Goal: Find specific page/section: Find specific page/section

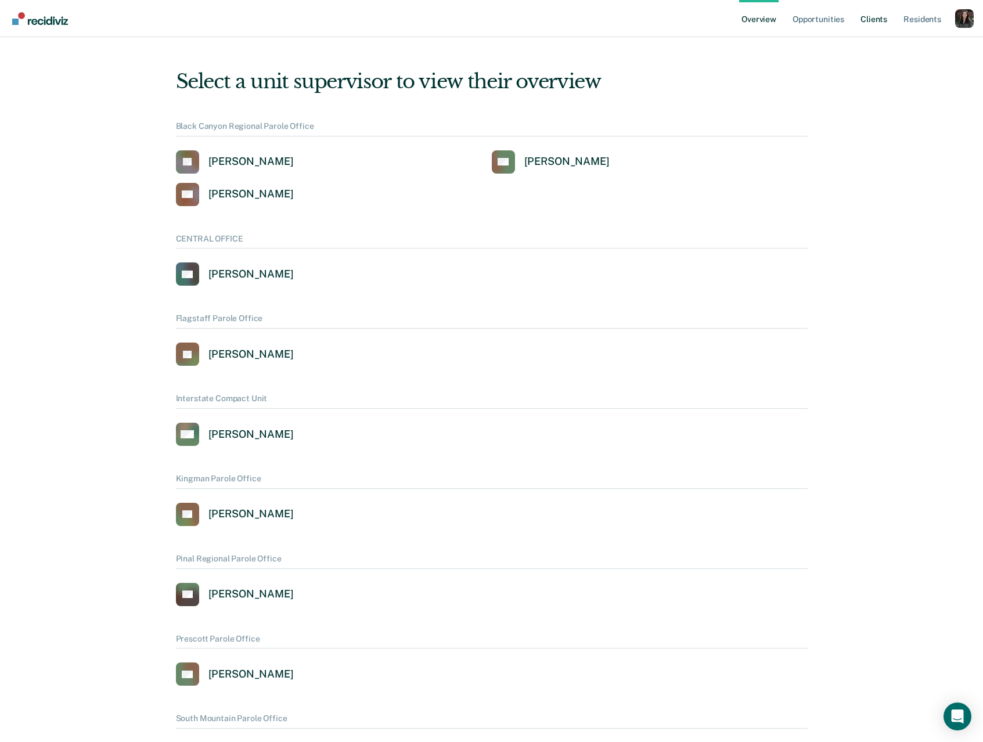
click at [879, 21] on link "Client s" at bounding box center [873, 18] width 31 height 37
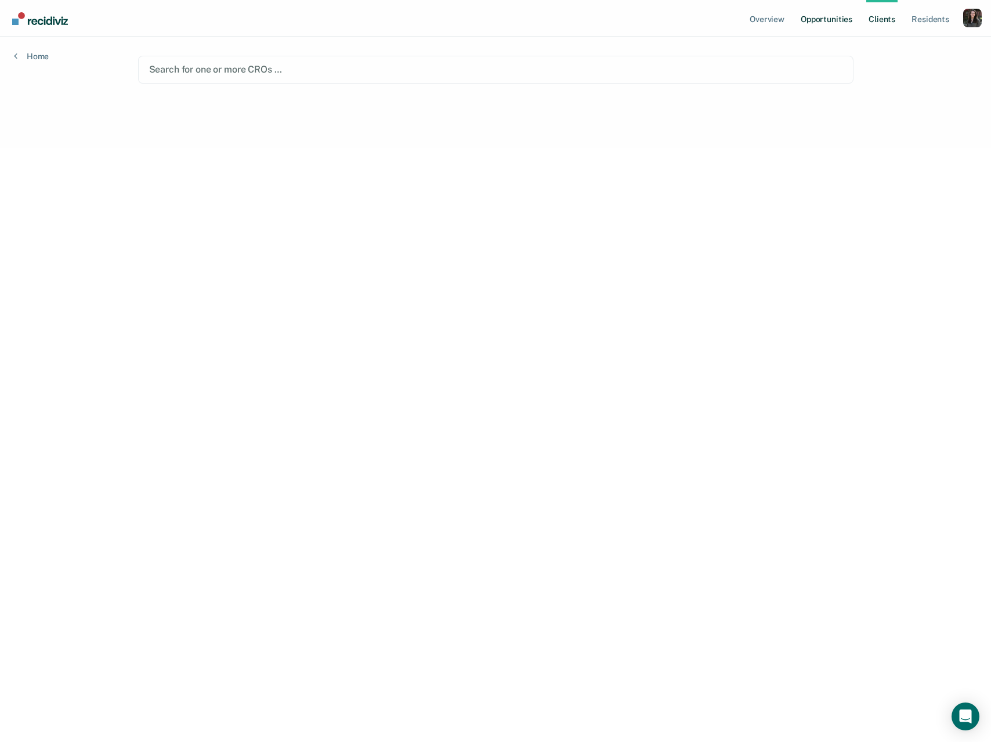
click at [840, 24] on link "Opportunities" at bounding box center [827, 18] width 56 height 37
click at [962, 12] on div "Profile dropdown button" at bounding box center [964, 18] width 19 height 19
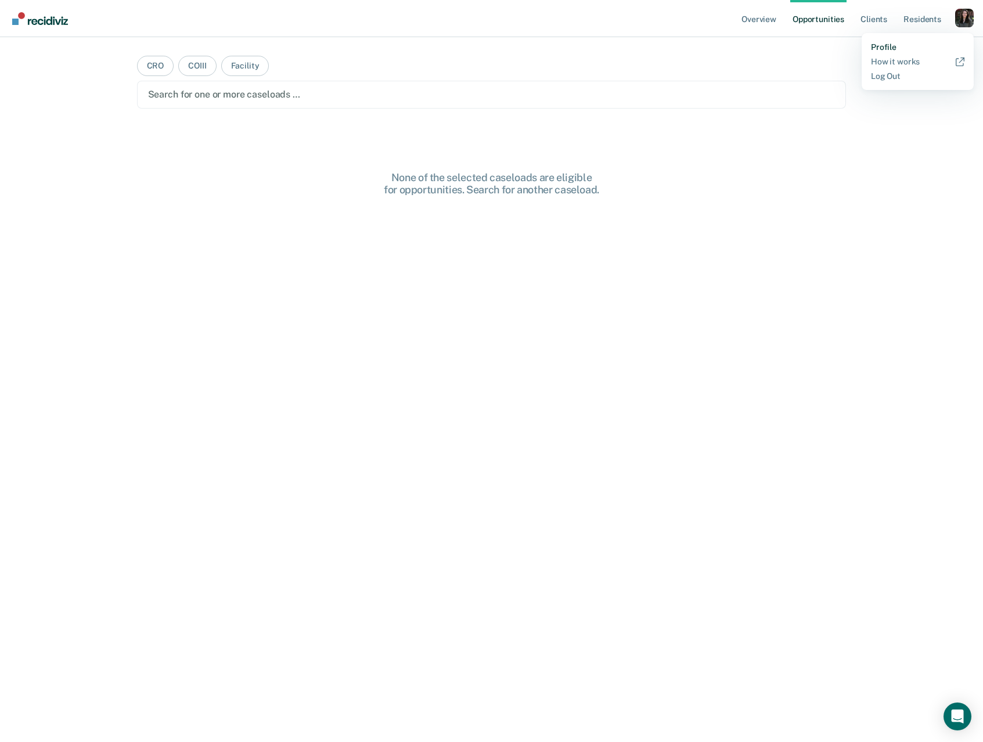
click at [882, 48] on link "Profile" at bounding box center [917, 47] width 93 height 10
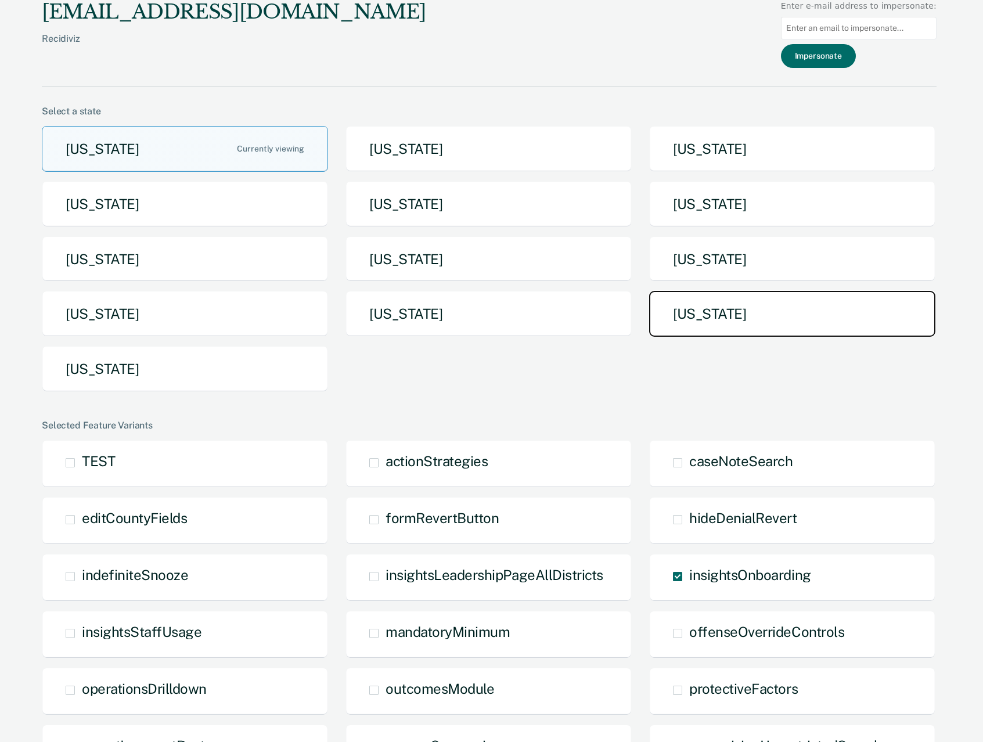
click at [700, 330] on button "[US_STATE]" at bounding box center [792, 314] width 286 height 46
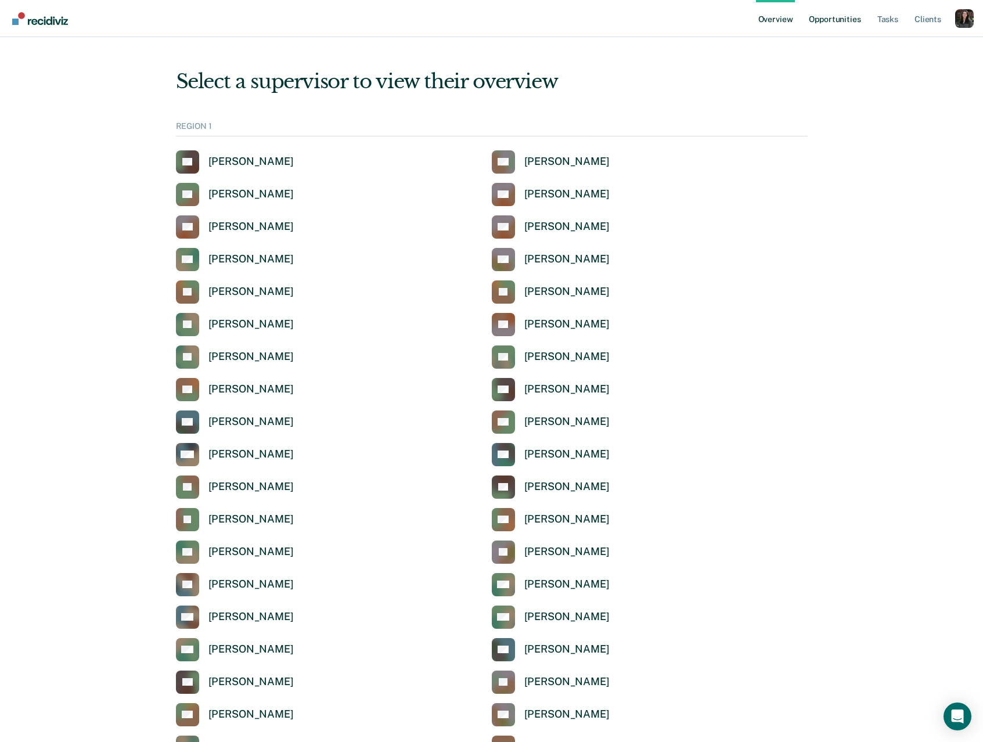
click at [838, 23] on link "Opportunities" at bounding box center [834, 18] width 56 height 37
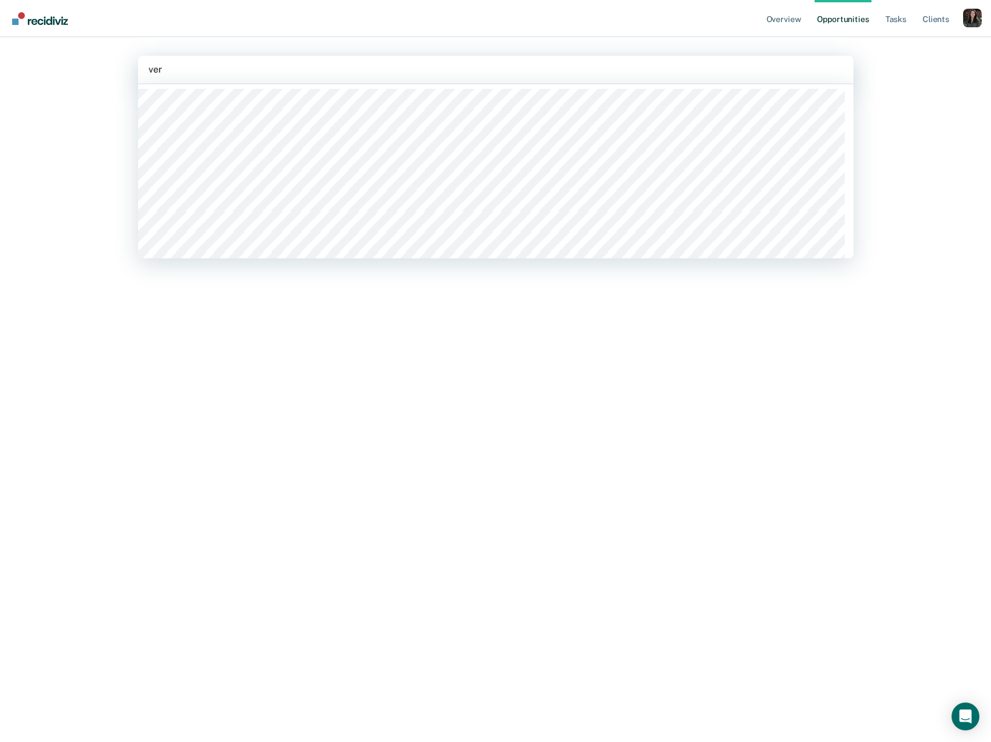
type input "verd"
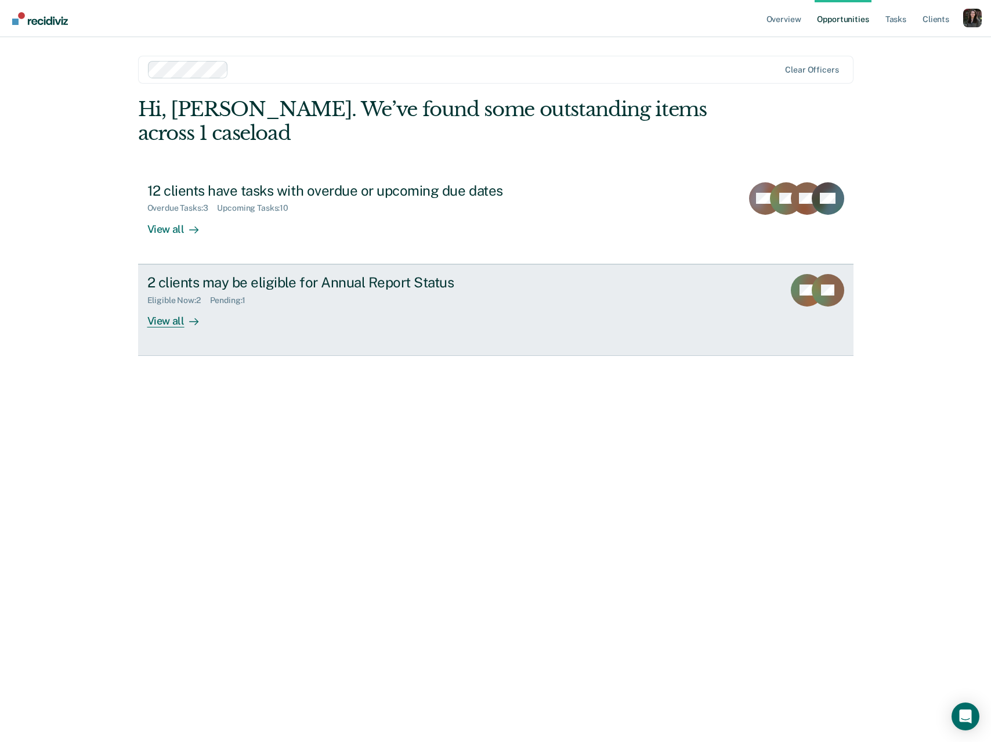
click at [373, 299] on div "Eligible Now : 2 Pending : 1" at bounding box center [350, 298] width 407 height 15
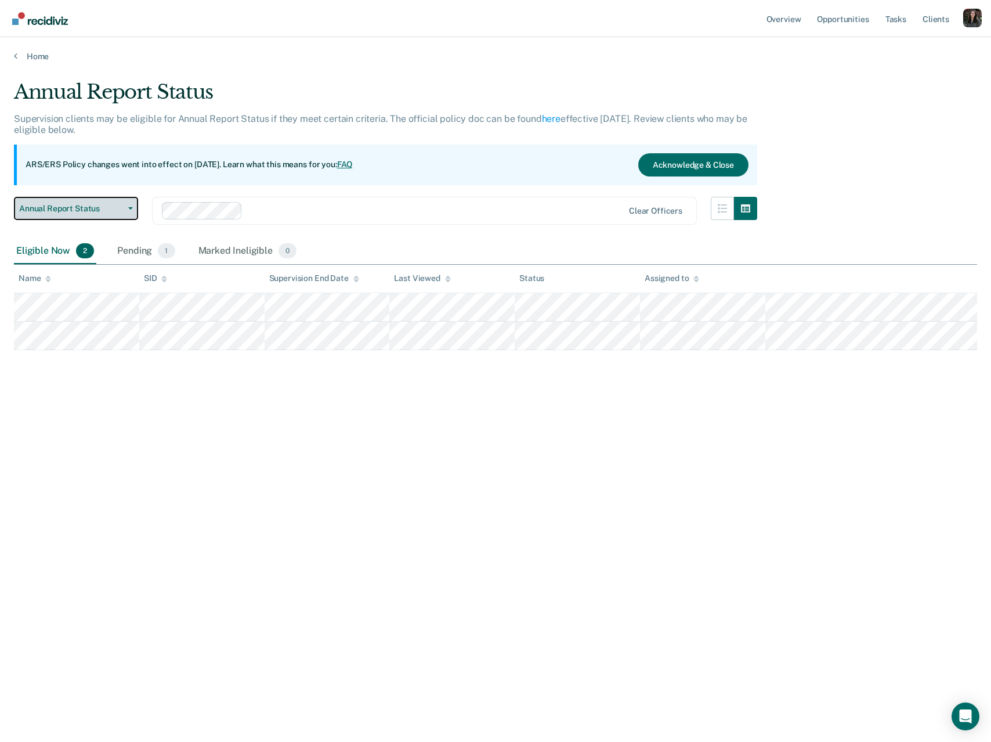
click at [47, 218] on button "Annual Report Status" at bounding box center [76, 208] width 124 height 23
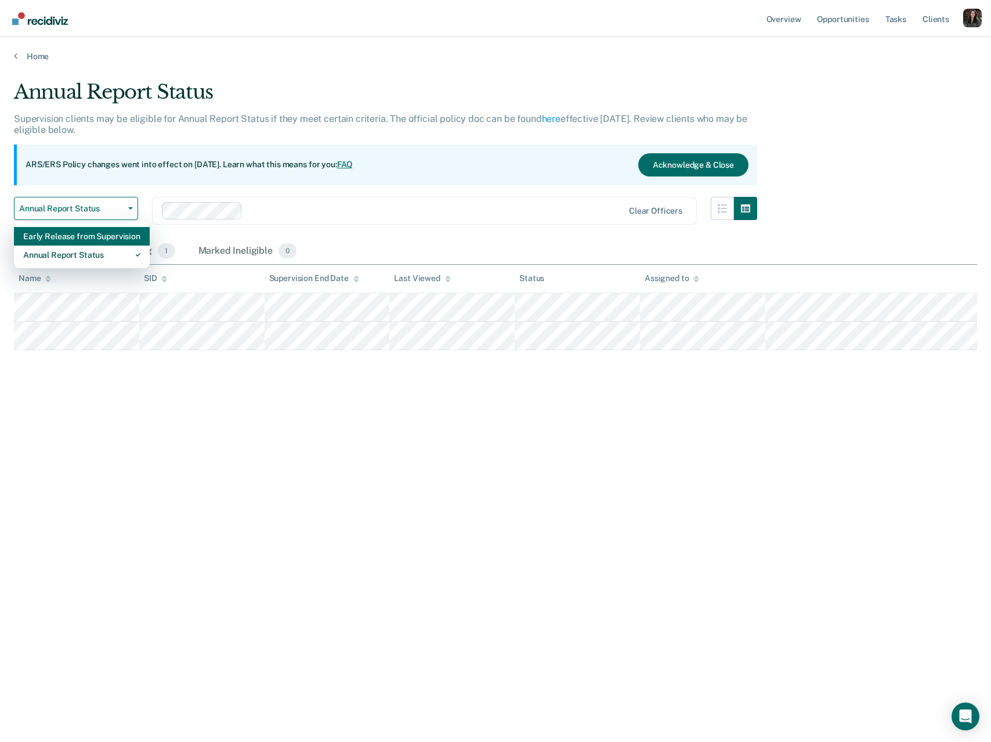
click at [56, 233] on div "Early Release from Supervision" at bounding box center [81, 236] width 117 height 19
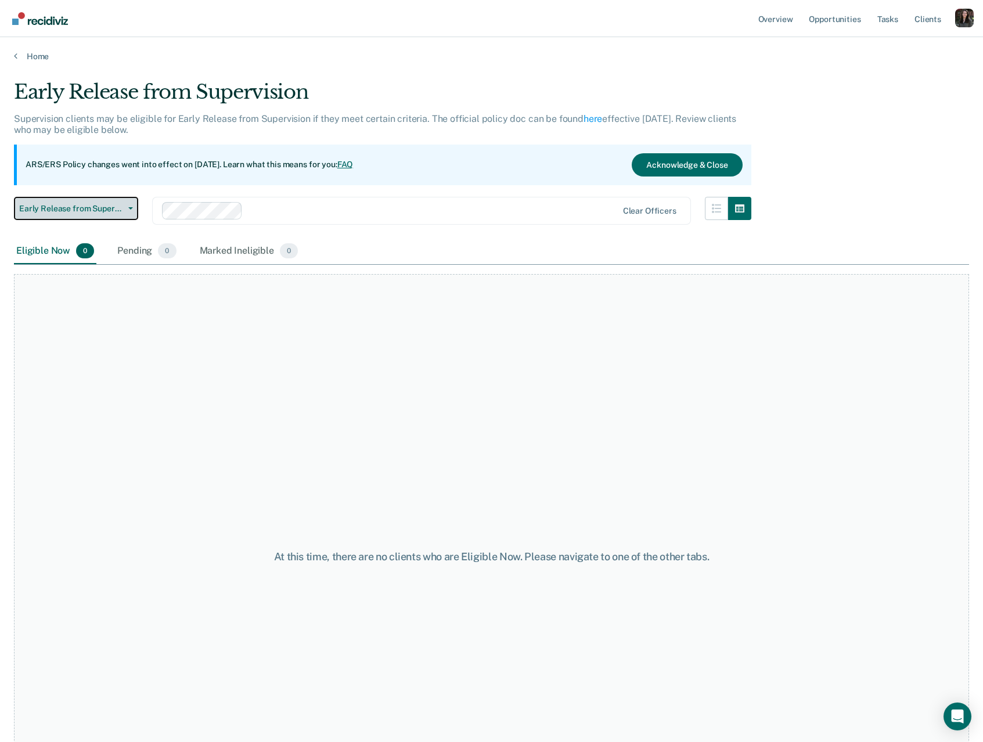
click at [91, 207] on span "Early Release from Supervision" at bounding box center [71, 209] width 104 height 10
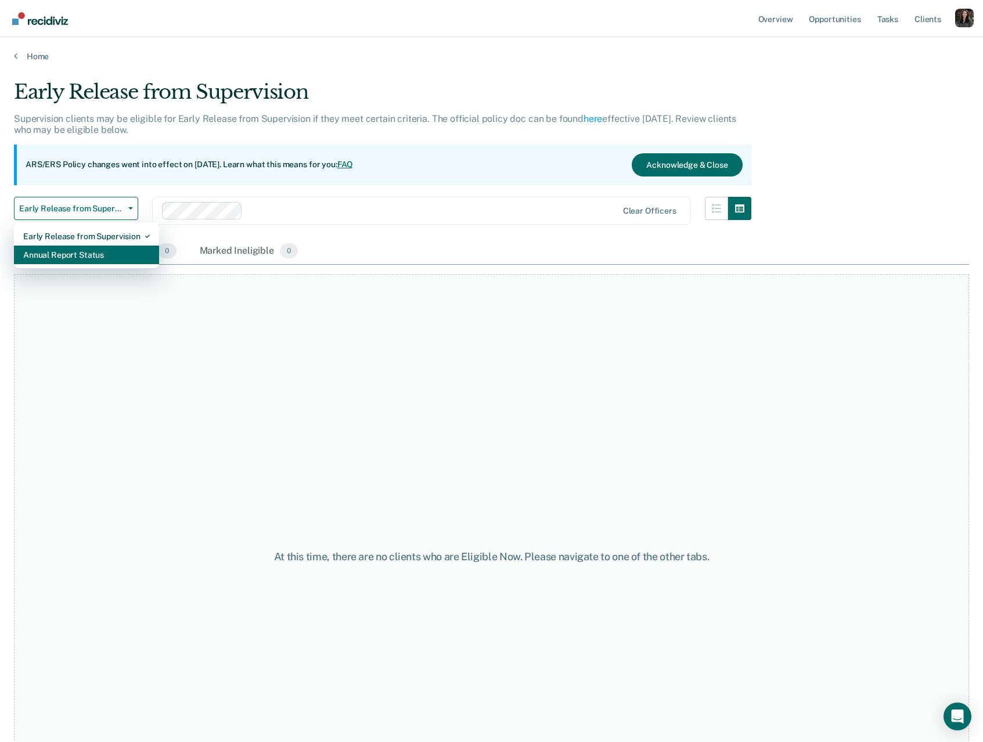
click at [93, 255] on div "Annual Report Status" at bounding box center [86, 255] width 127 height 19
